Goal: Transaction & Acquisition: Purchase product/service

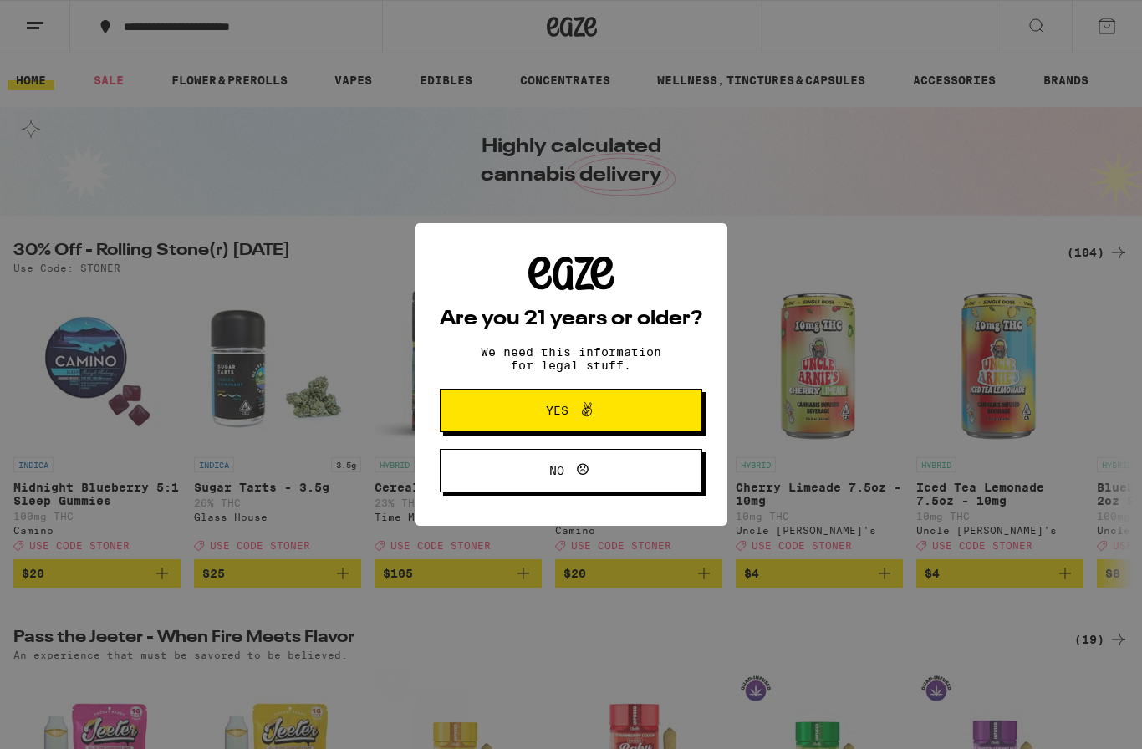
click at [506, 425] on button "Yes" at bounding box center [571, 410] width 262 height 43
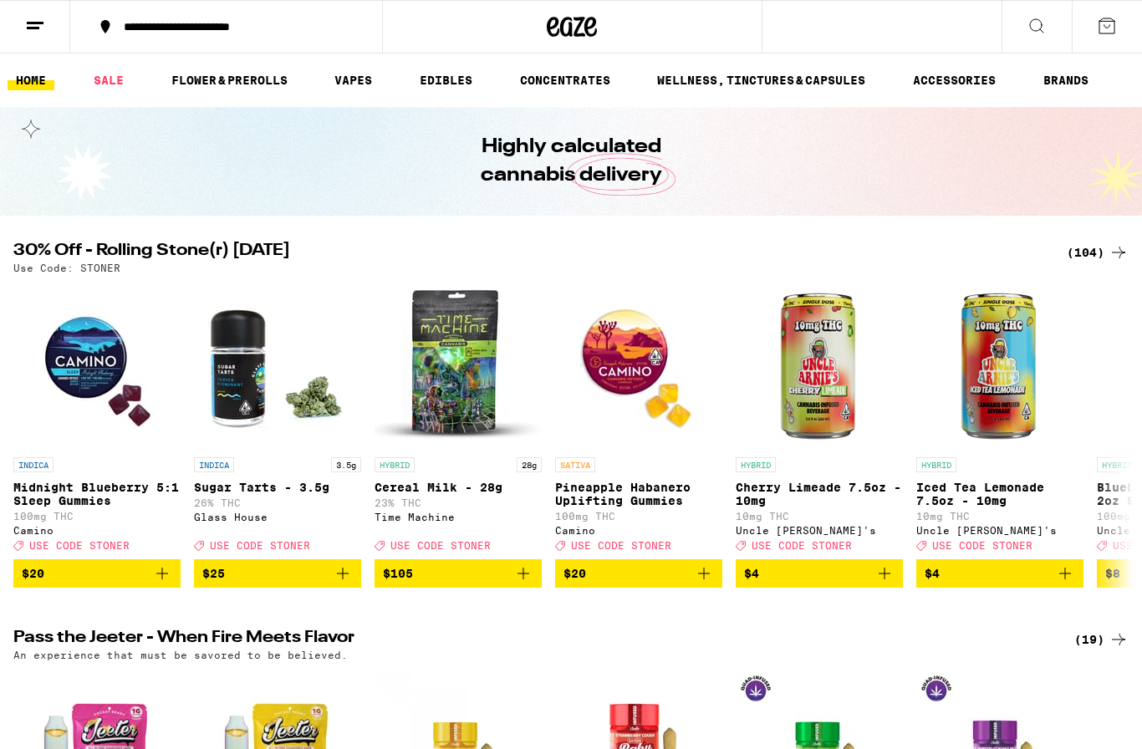
click at [31, 28] on line at bounding box center [33, 28] width 13 height 0
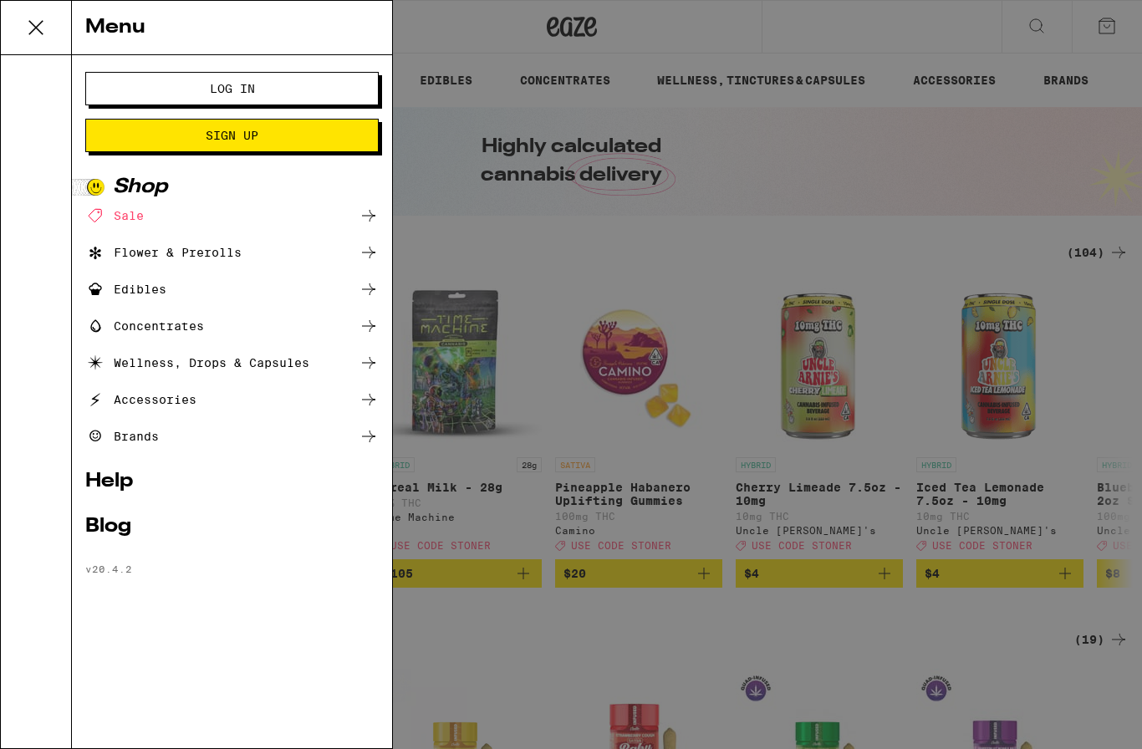
click at [196, 95] on button "Log In" at bounding box center [231, 88] width 293 height 33
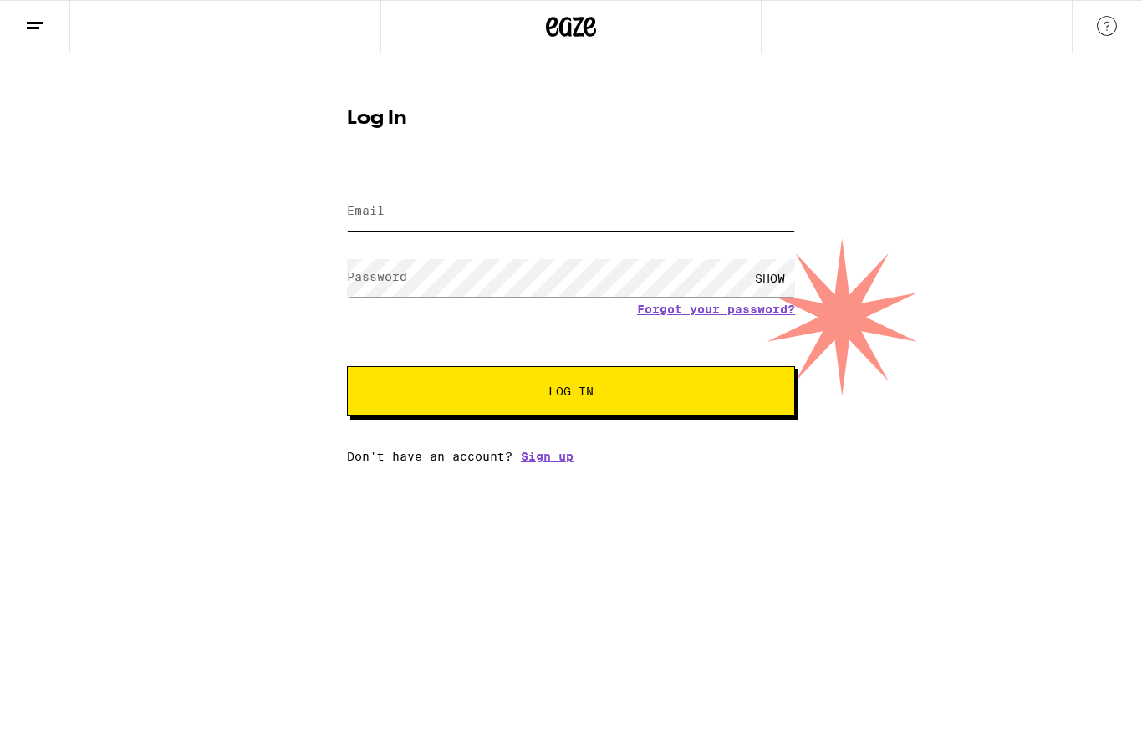
click at [397, 220] on input "Email" at bounding box center [571, 212] width 448 height 38
type input "[EMAIL_ADDRESS][DOMAIN_NAME]"
click at [571, 394] on button "Log In" at bounding box center [571, 391] width 448 height 50
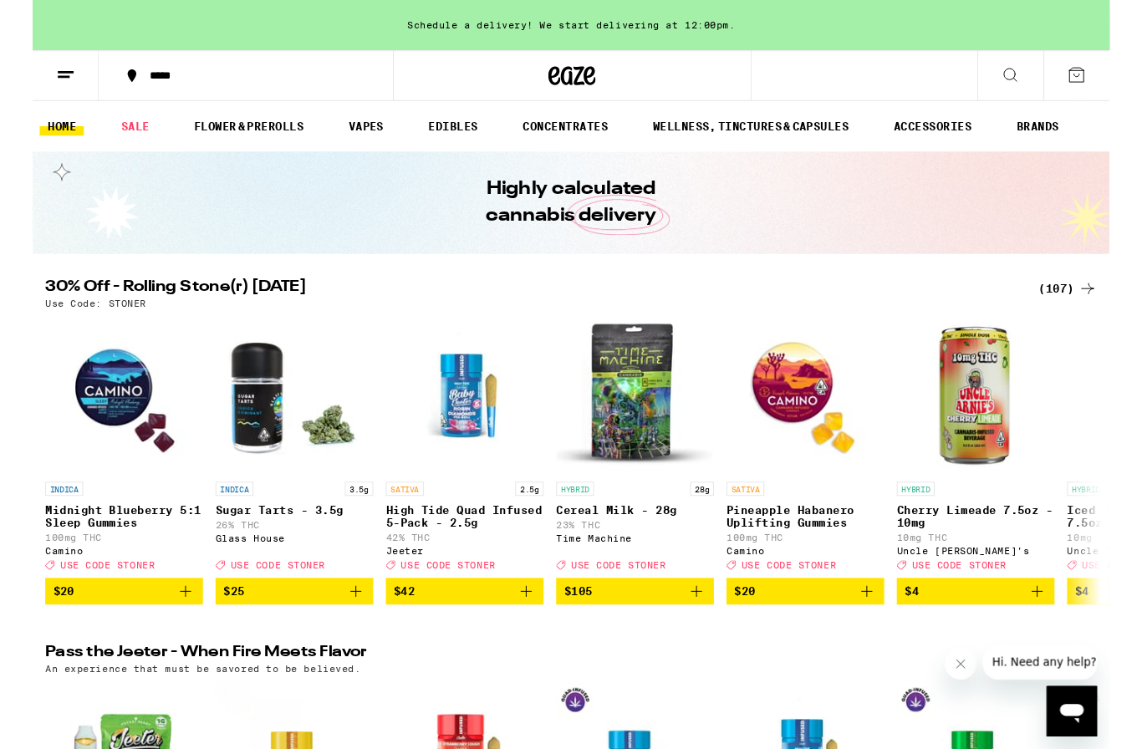
scroll to position [45, 0]
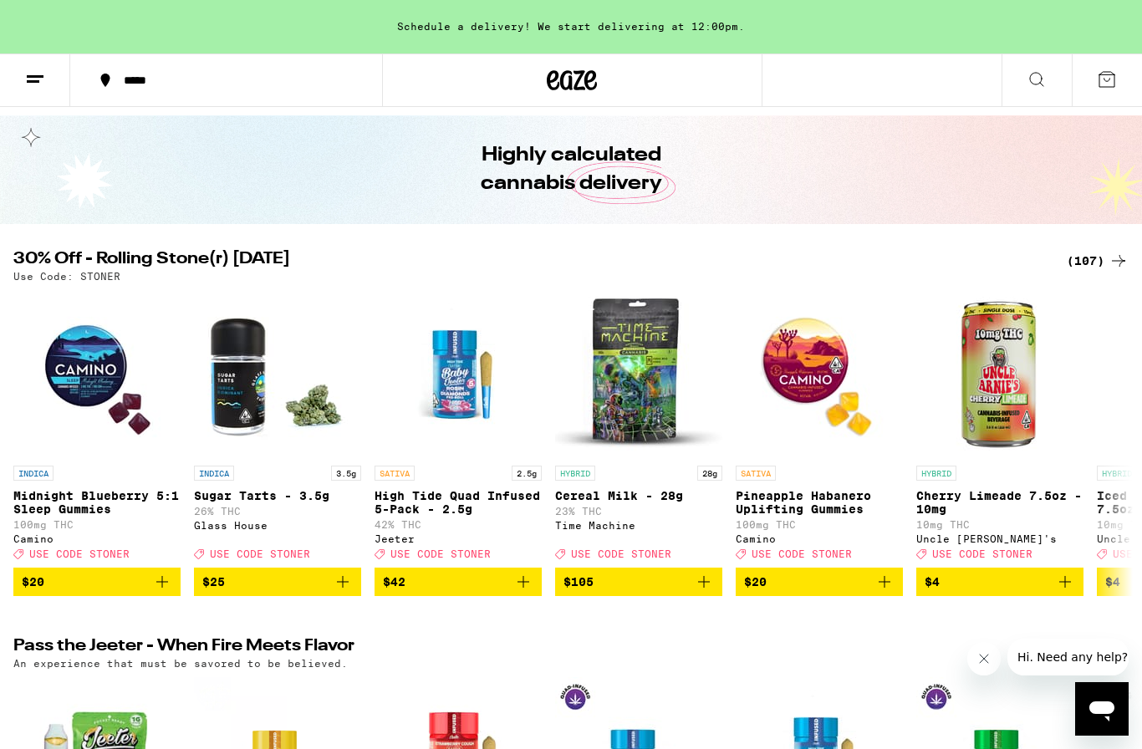
click at [1092, 266] on div "(107)" at bounding box center [1097, 261] width 62 height 20
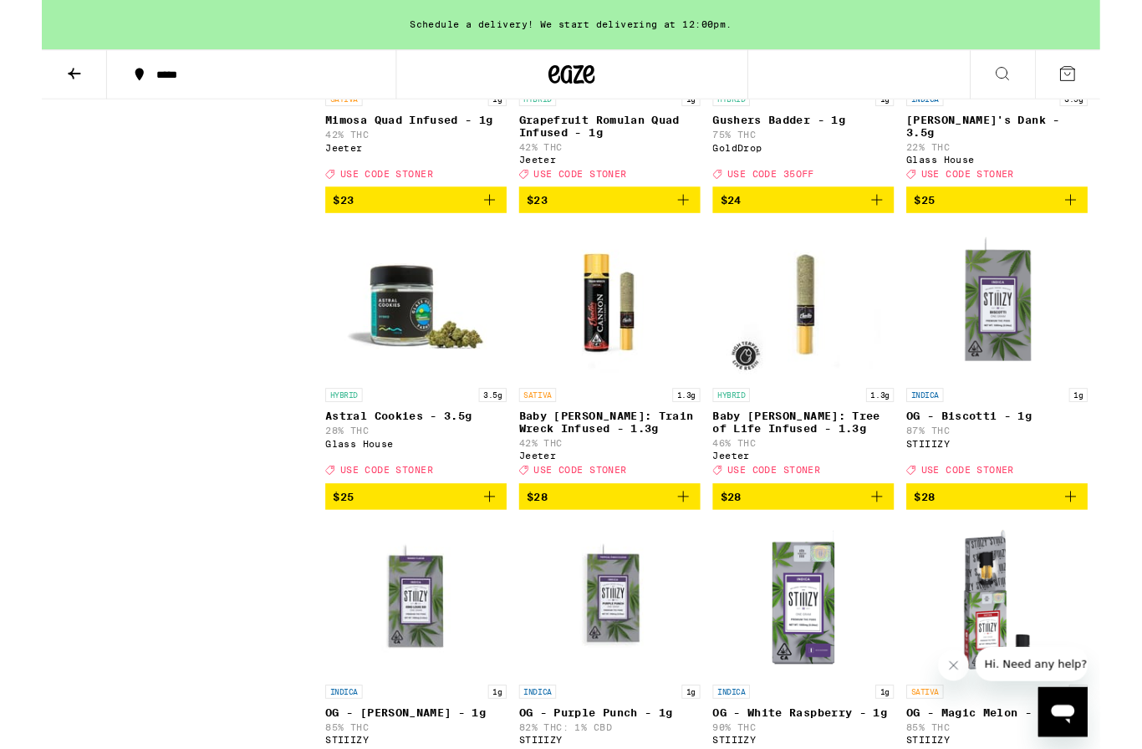
scroll to position [4182, 0]
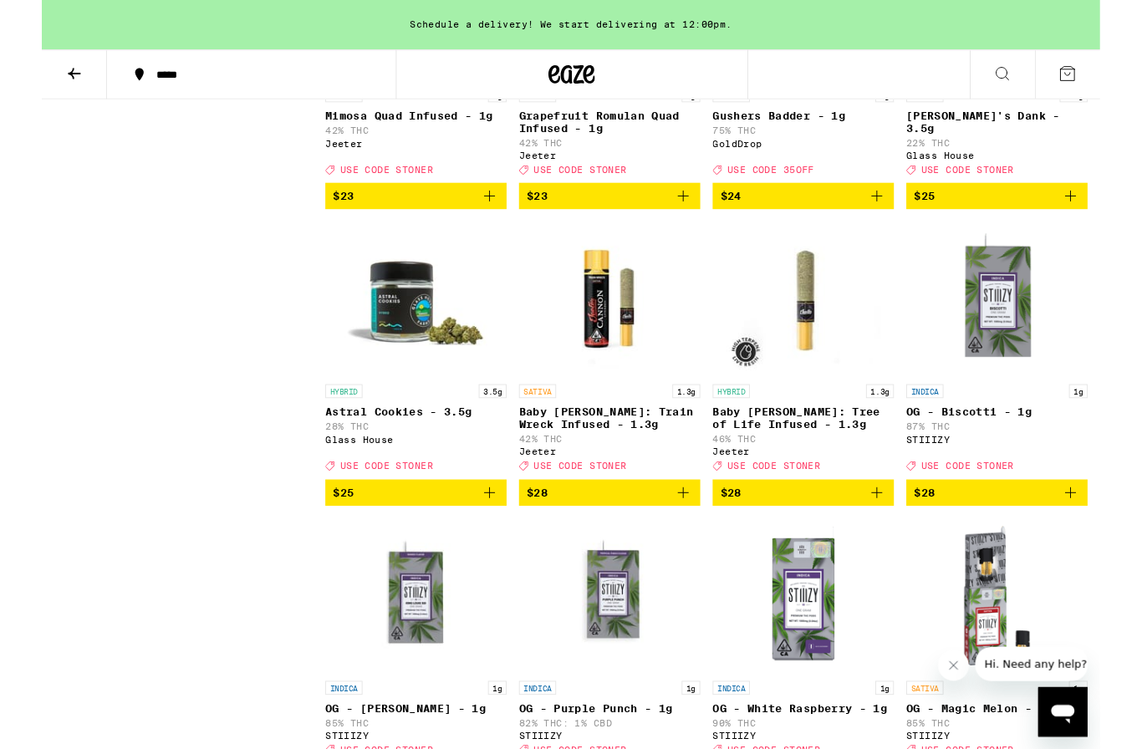
click at [404, 406] on img "Open page for Astral Cookies - 3.5g from Glass House" at bounding box center [403, 322] width 167 height 167
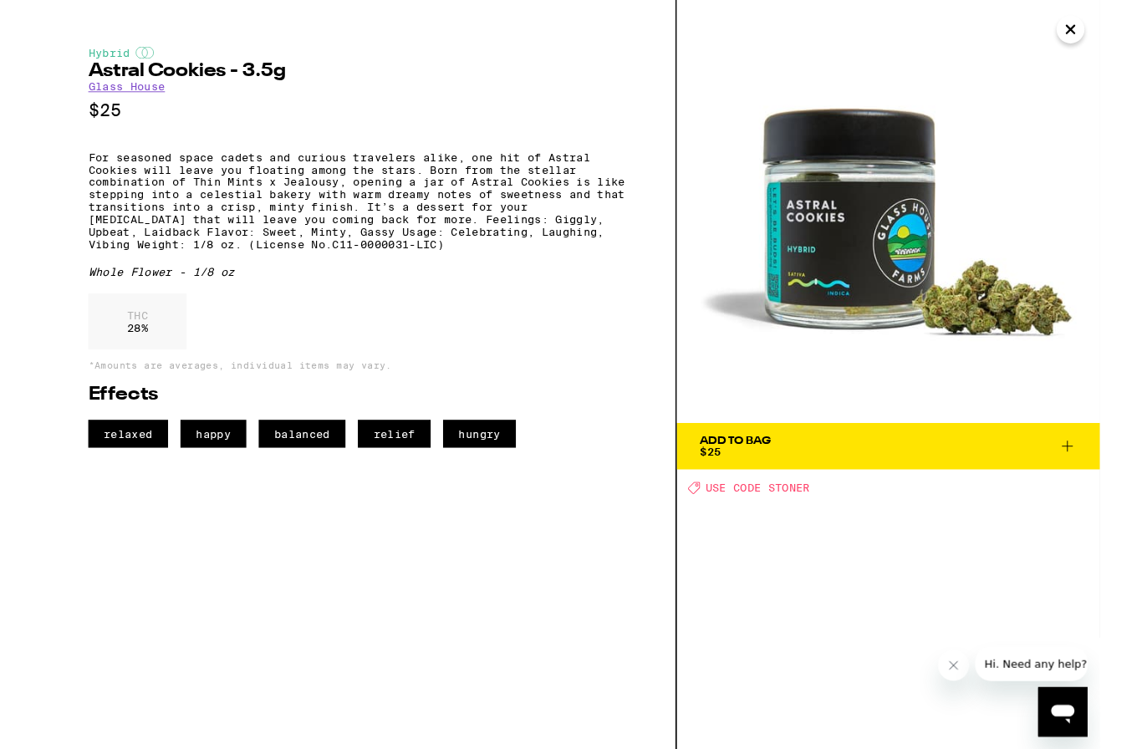
click at [1113, 23] on icon "Close" at bounding box center [1110, 31] width 20 height 25
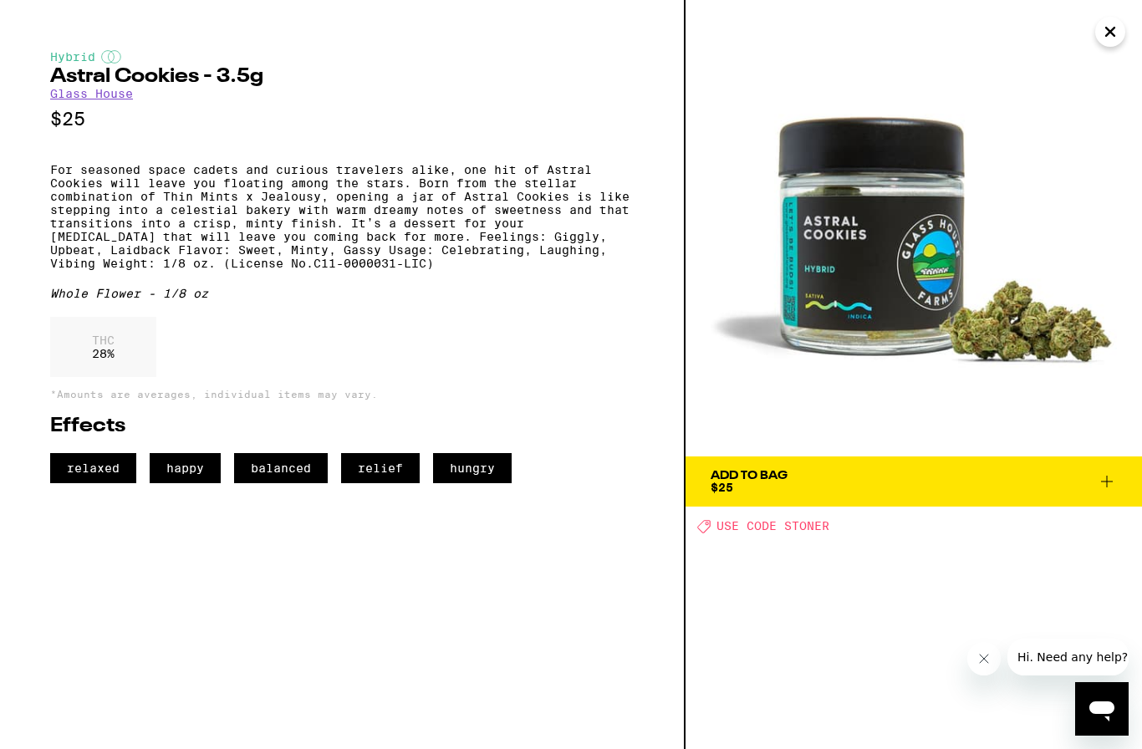
scroll to position [4182, 0]
click at [1129, 46] on img at bounding box center [913, 228] width 456 height 456
click at [1104, 30] on icon "Close" at bounding box center [1110, 31] width 20 height 25
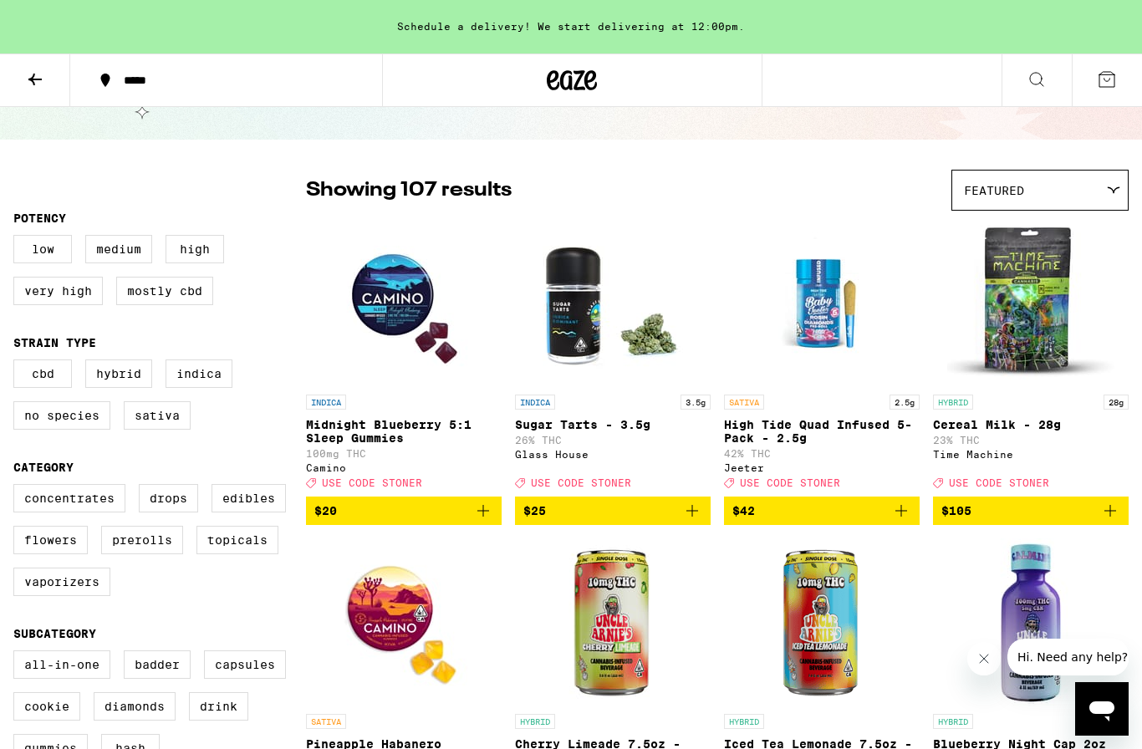
scroll to position [49, 0]
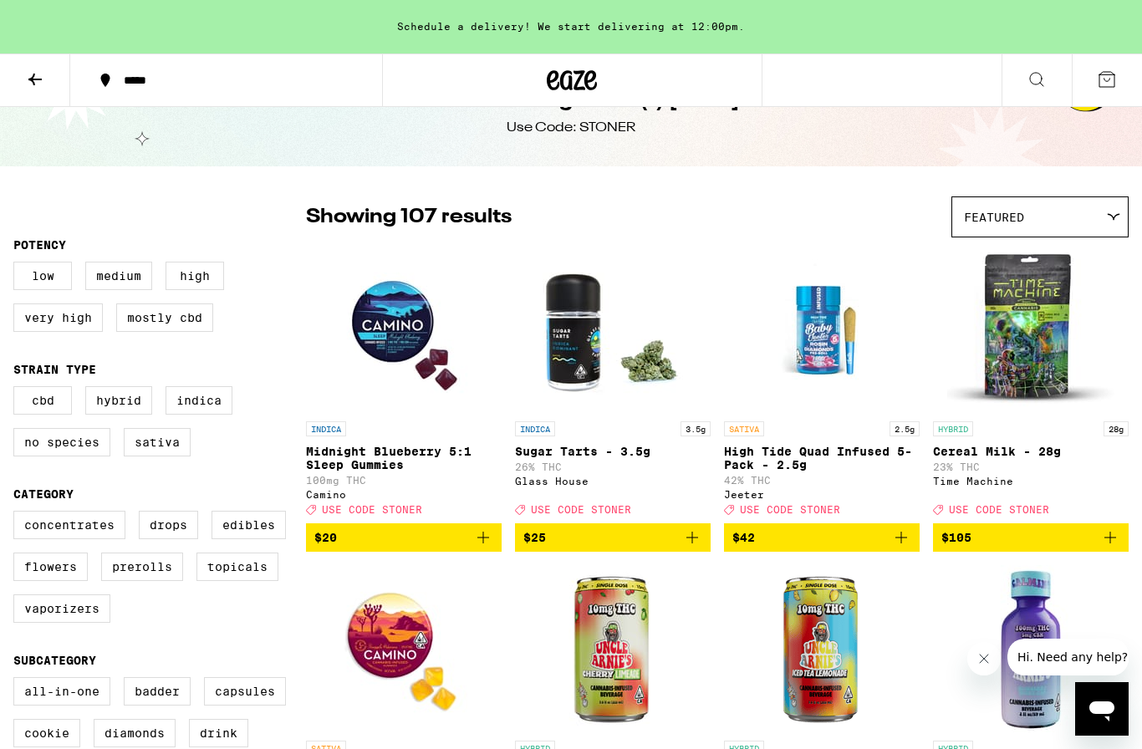
click at [561, 78] on icon at bounding box center [572, 80] width 25 height 20
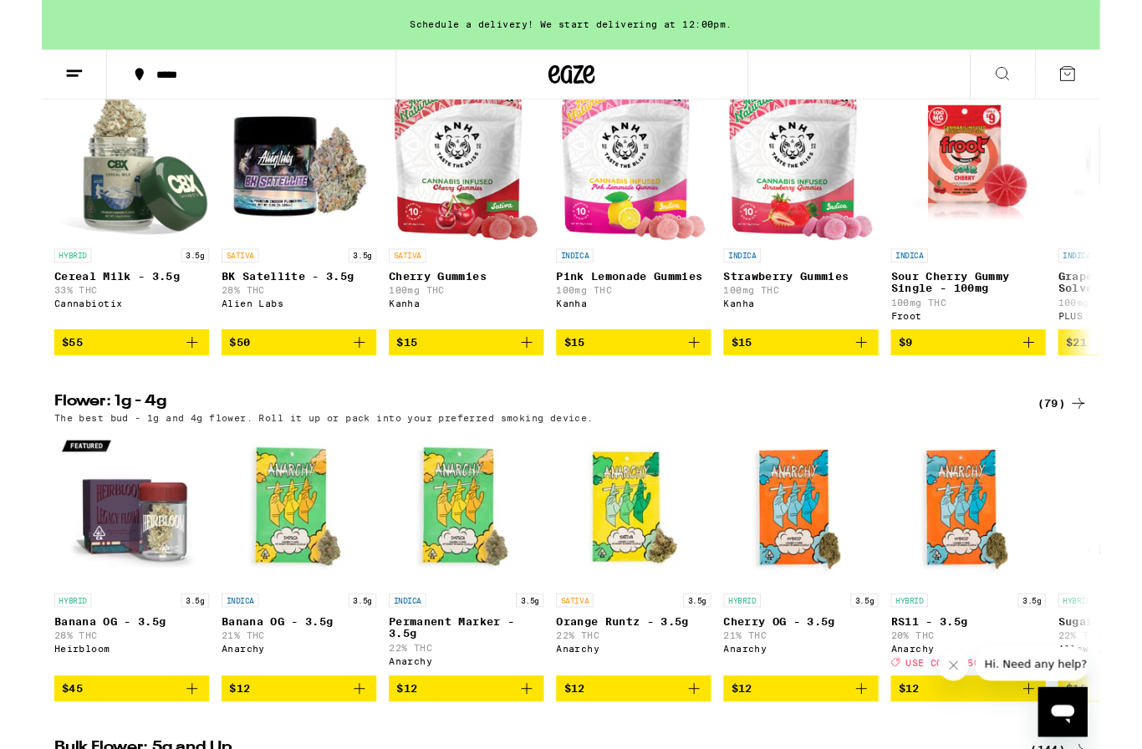
scroll to position [1107, 0]
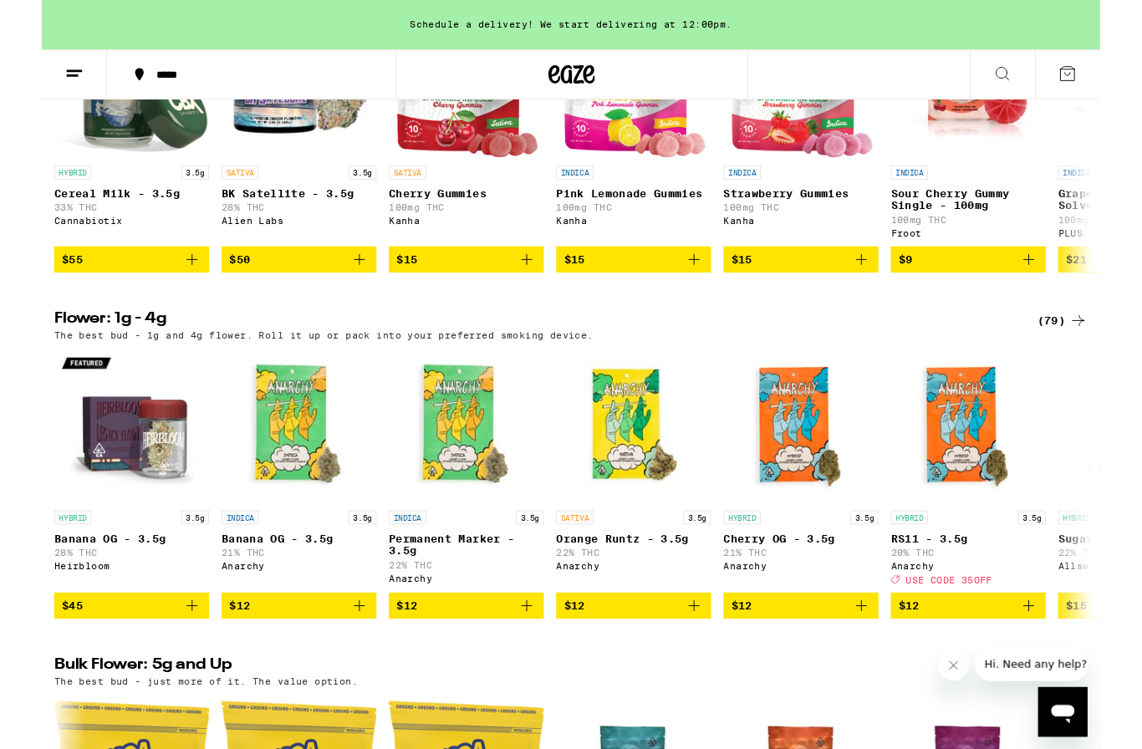
click at [1090, 356] on div "(79)" at bounding box center [1101, 346] width 54 height 20
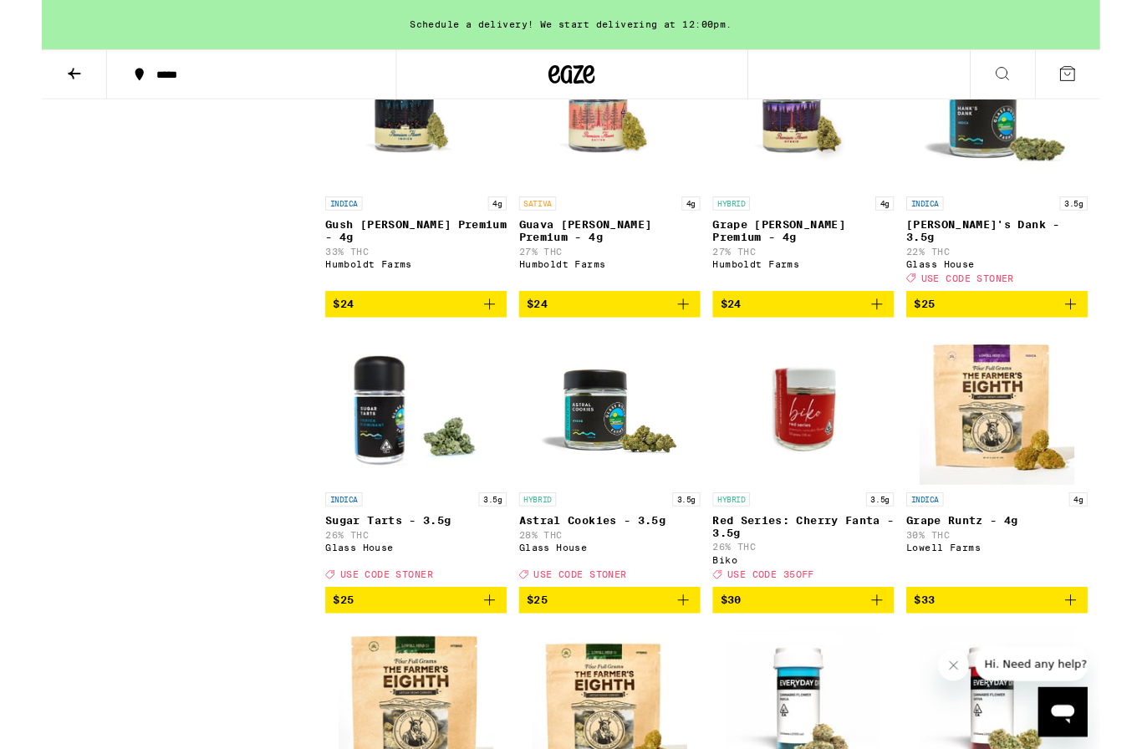
scroll to position [1758, 0]
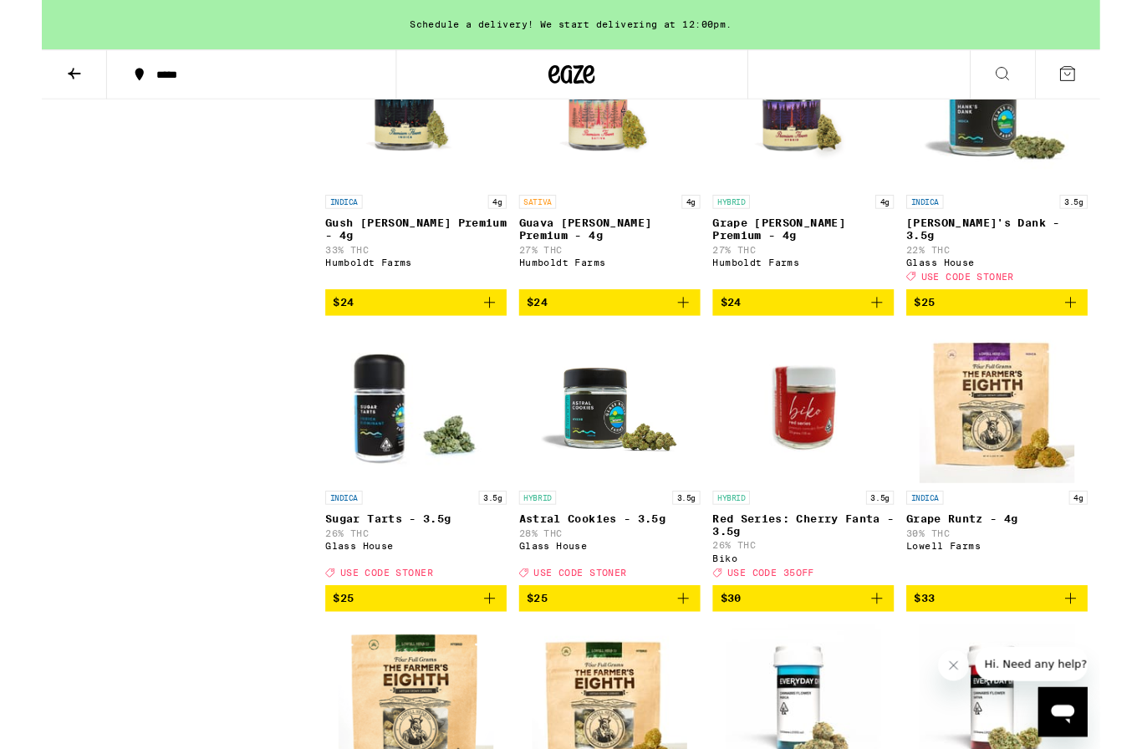
click at [1108, 337] on icon "Add to bag" at bounding box center [1110, 327] width 20 height 20
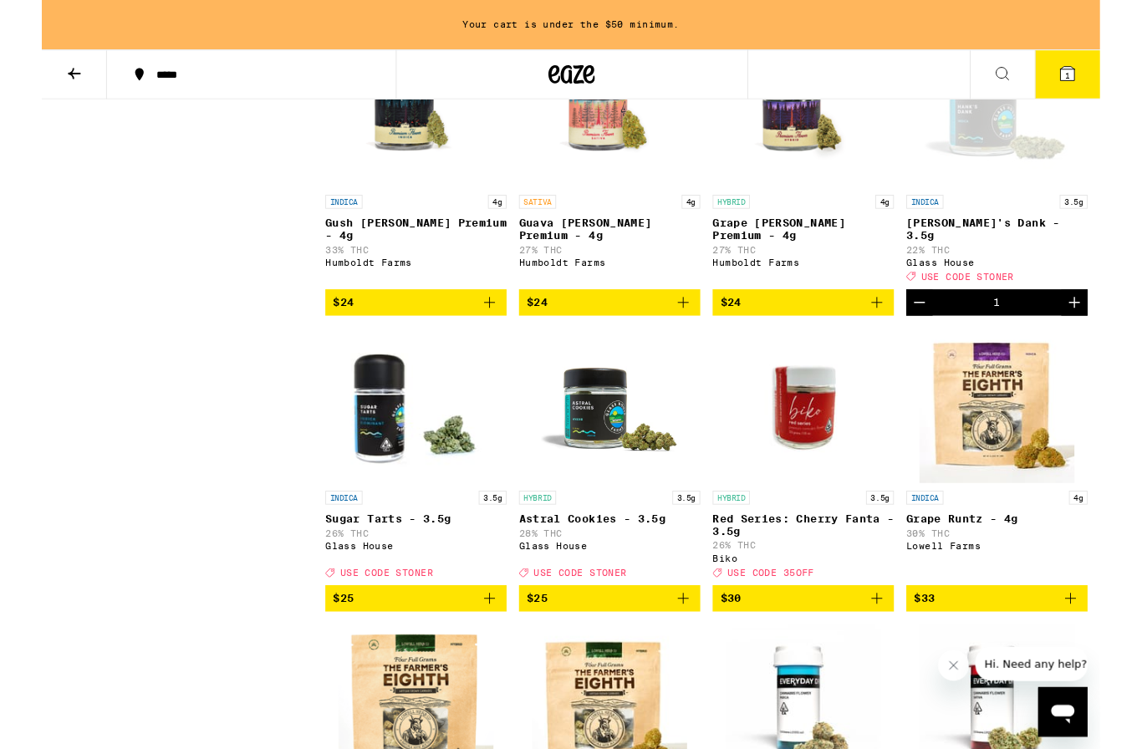
click at [687, 660] on button "$25" at bounding box center [613, 646] width 196 height 28
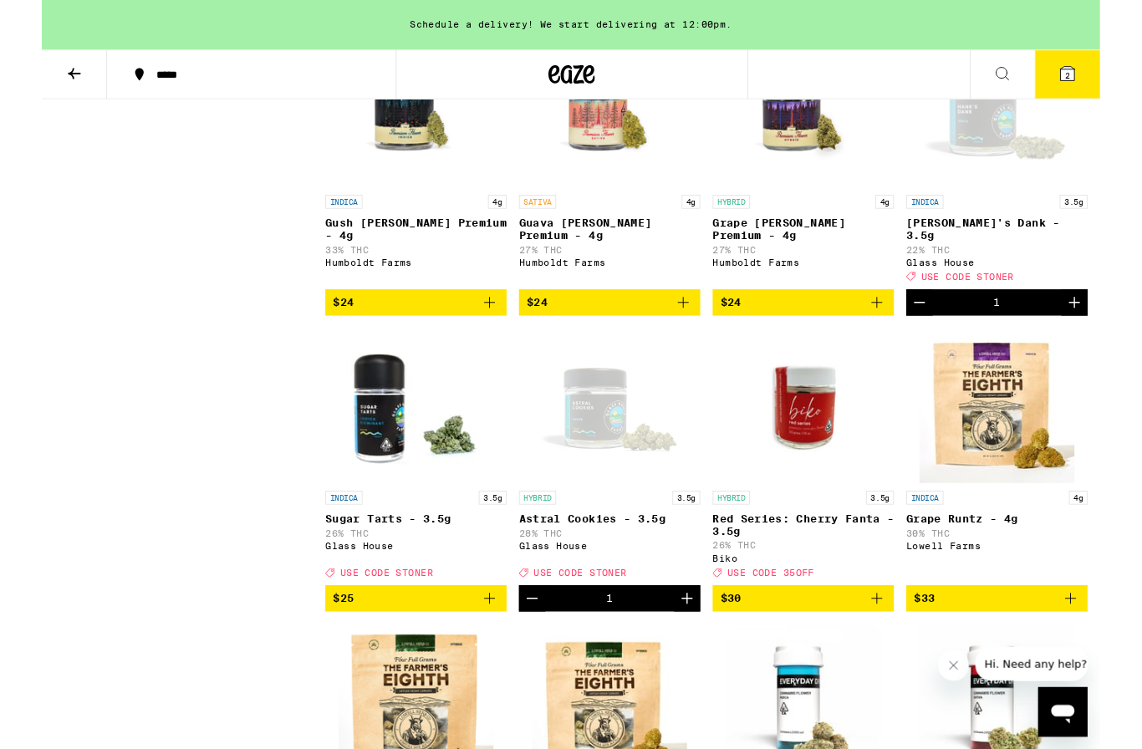
click at [481, 656] on icon "Add to bag" at bounding box center [483, 646] width 20 height 20
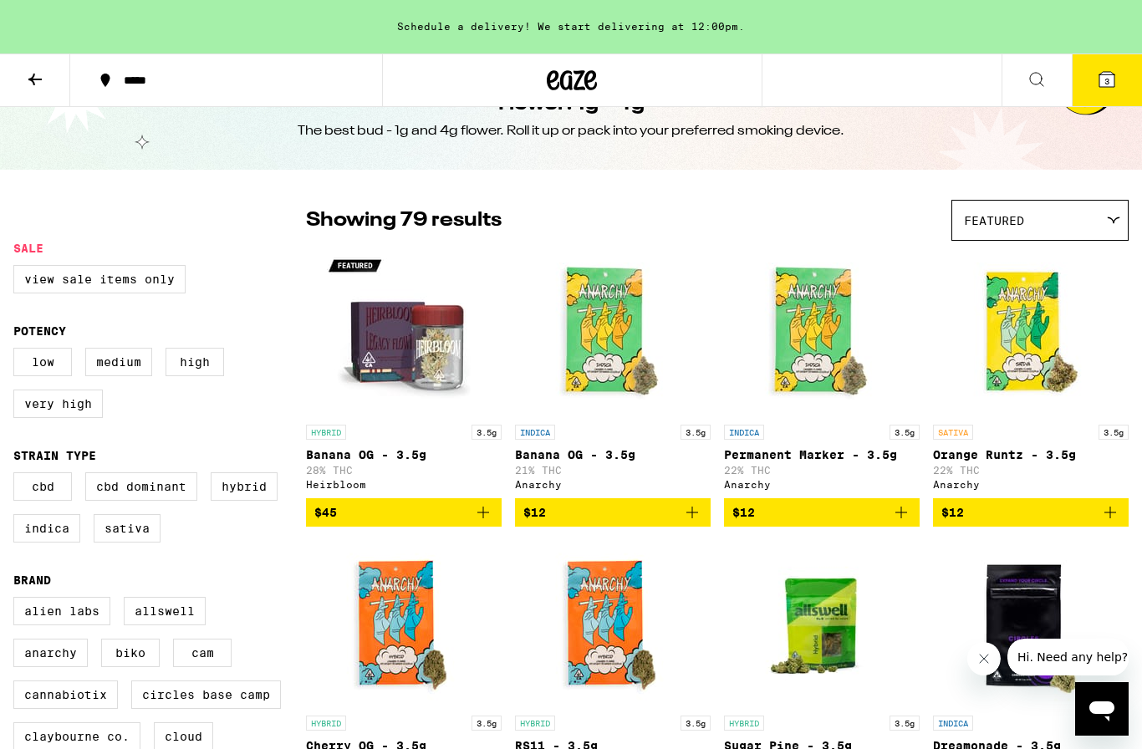
scroll to position [0, 0]
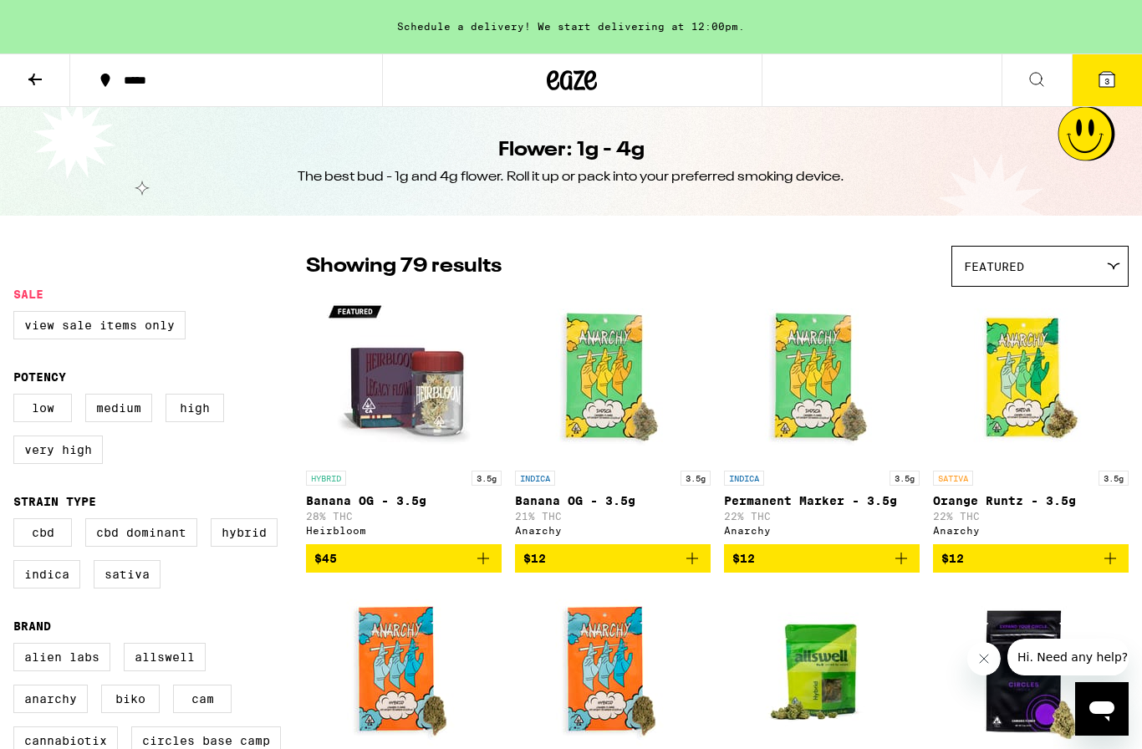
click at [1119, 81] on button "3" at bounding box center [1106, 80] width 70 height 52
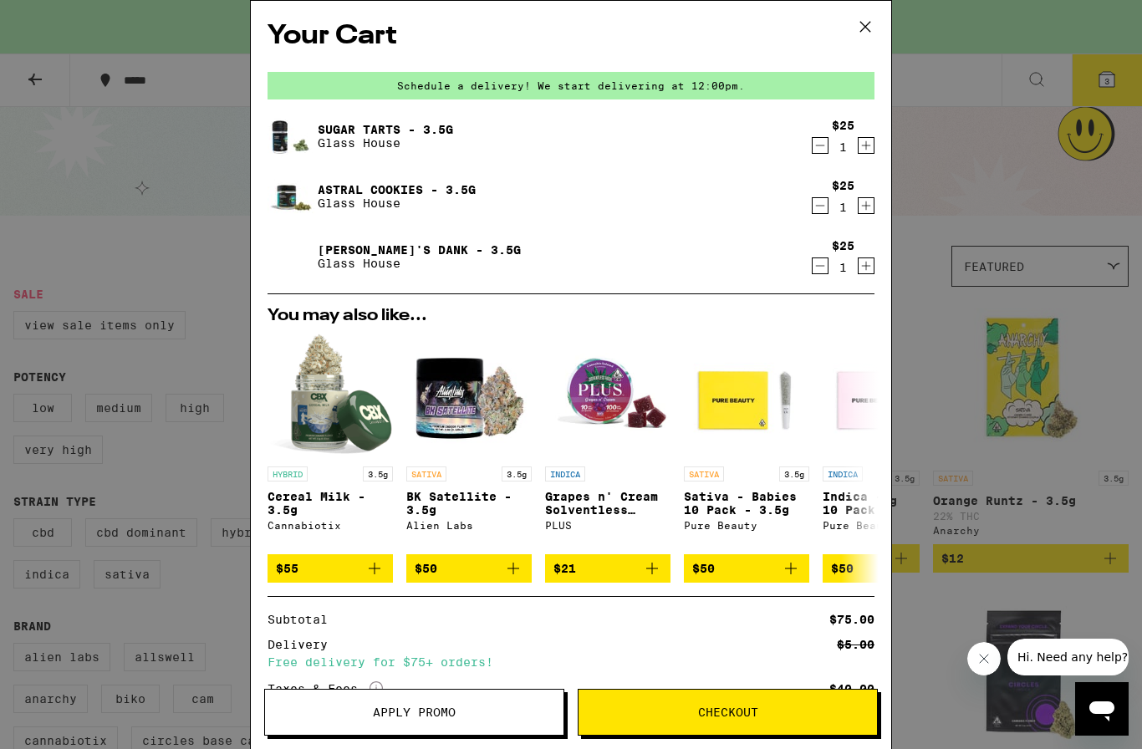
click at [357, 725] on button "Apply Promo" at bounding box center [414, 712] width 300 height 47
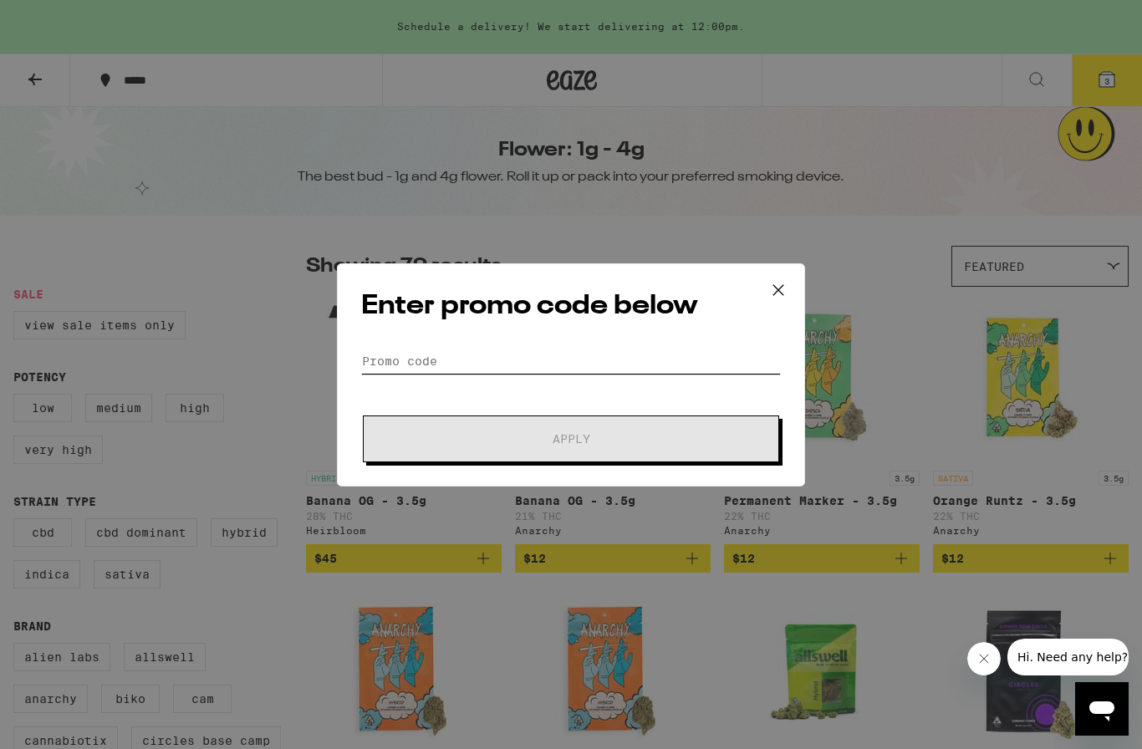
click at [387, 352] on input "Promo Code" at bounding box center [571, 361] width 420 height 25
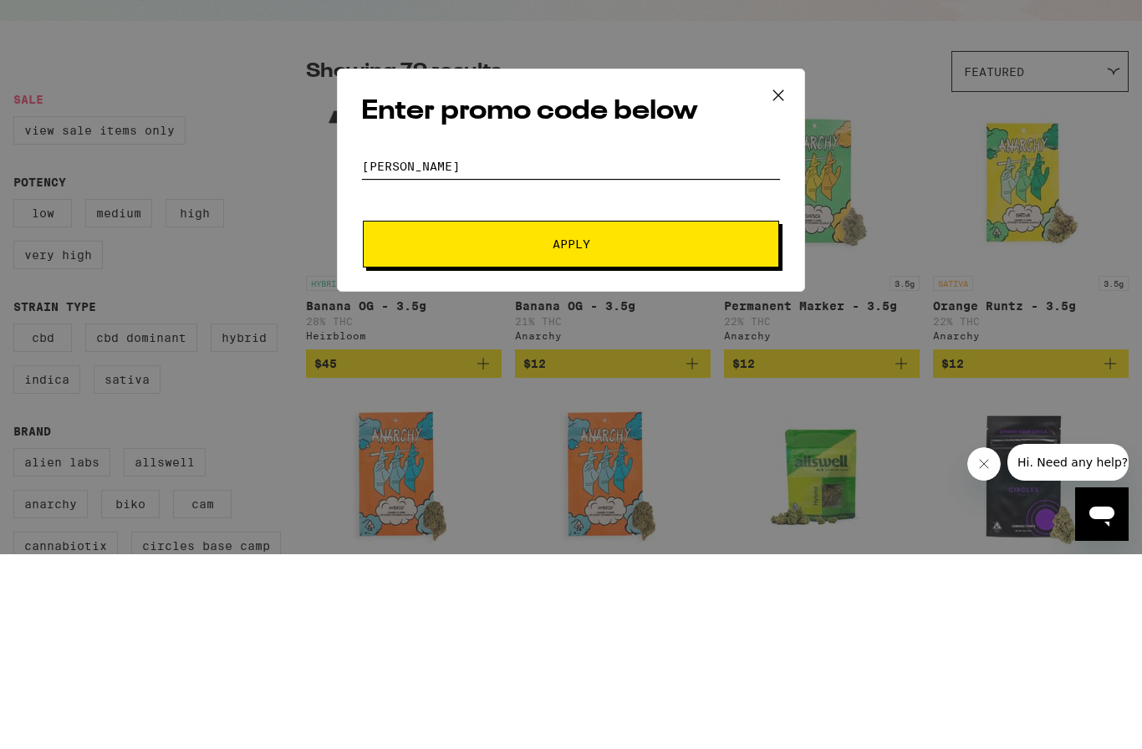
type input "[PERSON_NAME]"
click at [461, 415] on button "Apply" at bounding box center [571, 438] width 416 height 47
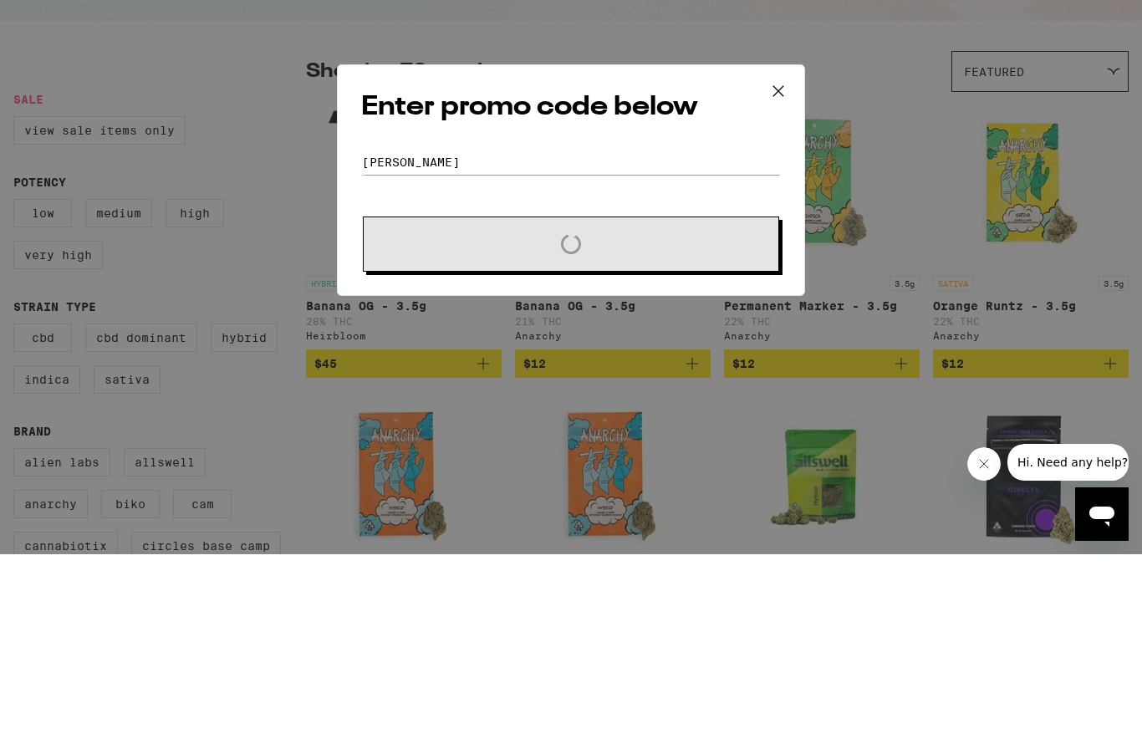
scroll to position [195, 0]
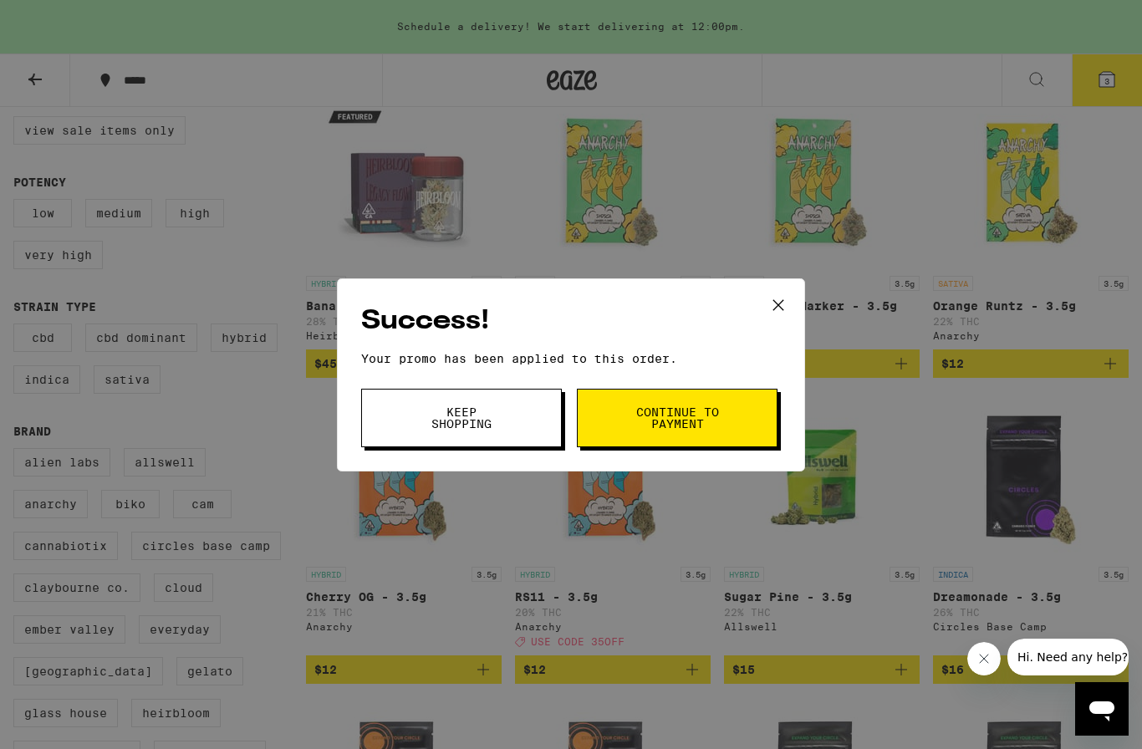
click at [620, 420] on button "Continue to payment" at bounding box center [677, 418] width 201 height 59
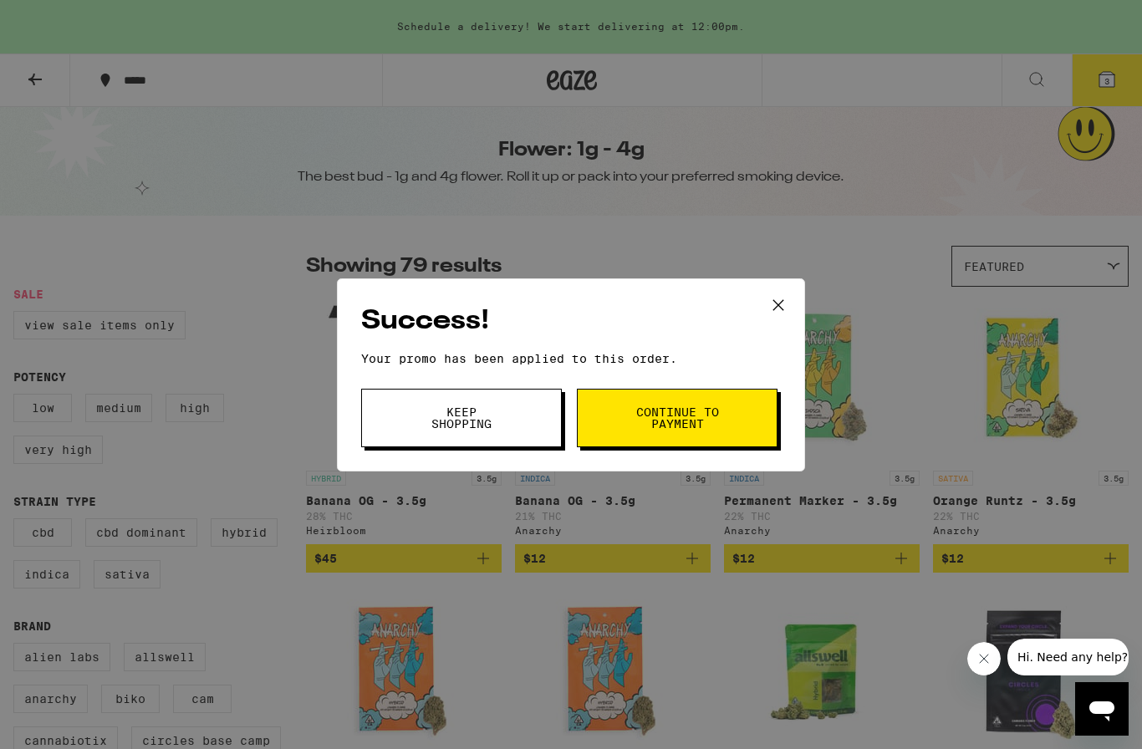
click at [770, 303] on icon at bounding box center [778, 305] width 25 height 25
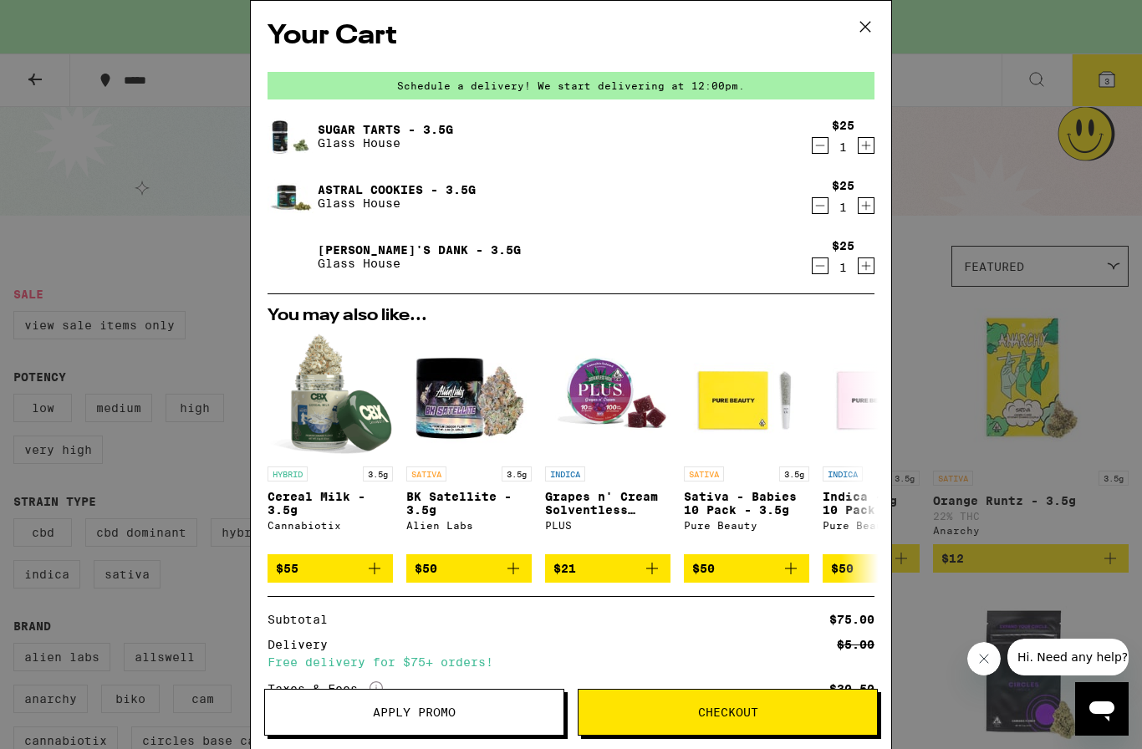
click at [866, 23] on icon at bounding box center [864, 26] width 25 height 25
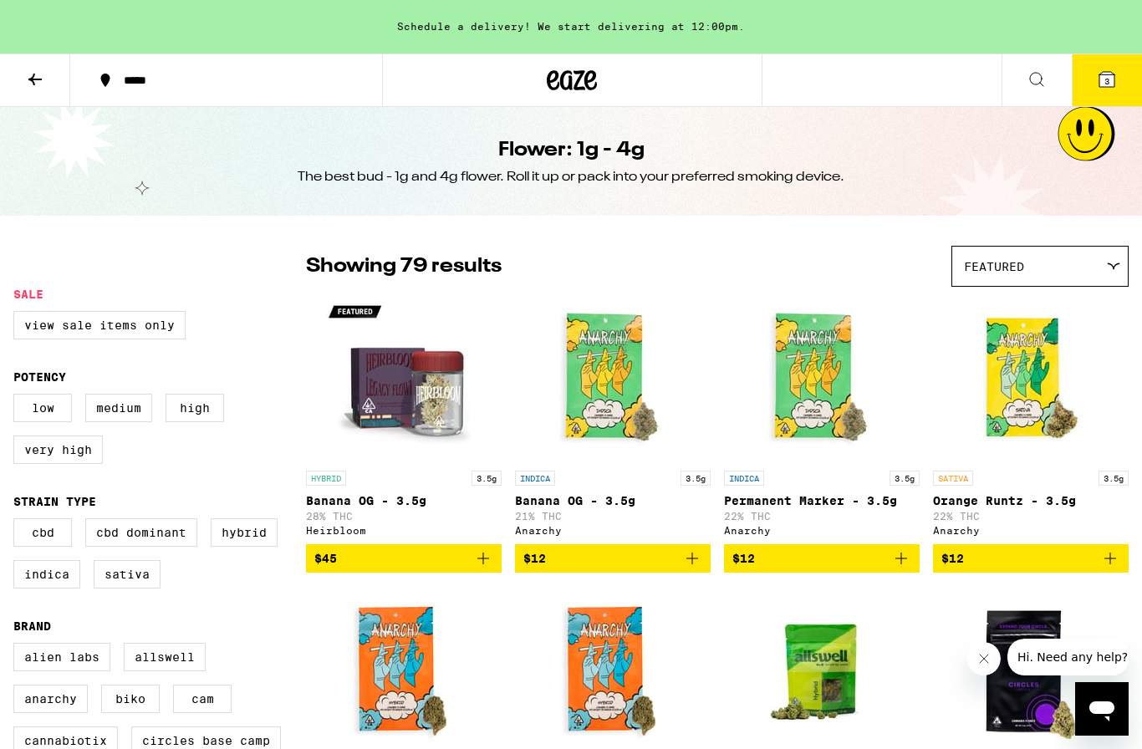
click at [568, 82] on icon at bounding box center [572, 80] width 25 height 20
